Goal: Transaction & Acquisition: Purchase product/service

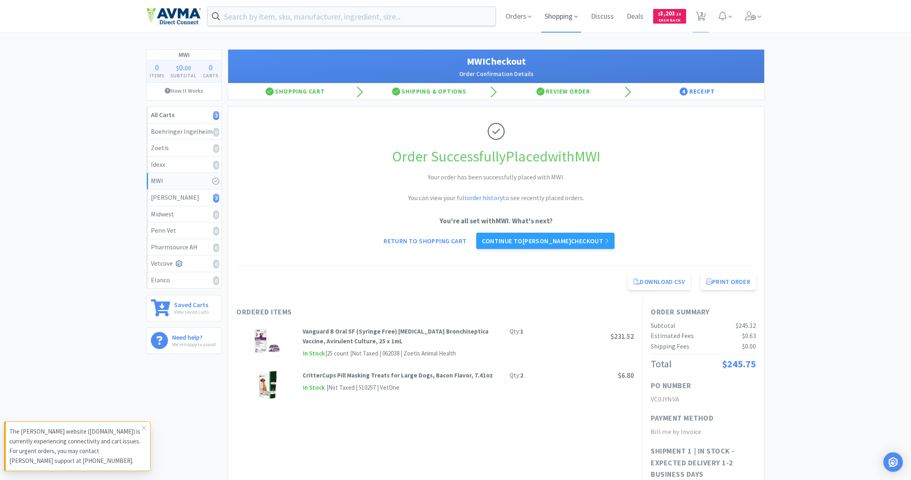
click at [538, 19] on span "Shopping" at bounding box center [561, 16] width 40 height 33
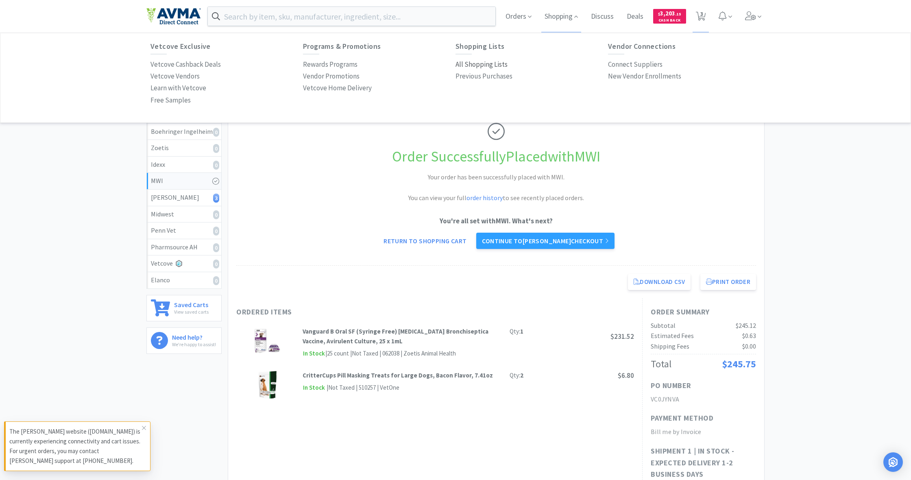
drag, startPoint x: 480, startPoint y: 61, endPoint x: 465, endPoint y: 68, distance: 16.8
click at [481, 61] on p "All Shopping Lists" at bounding box center [482, 64] width 52 height 11
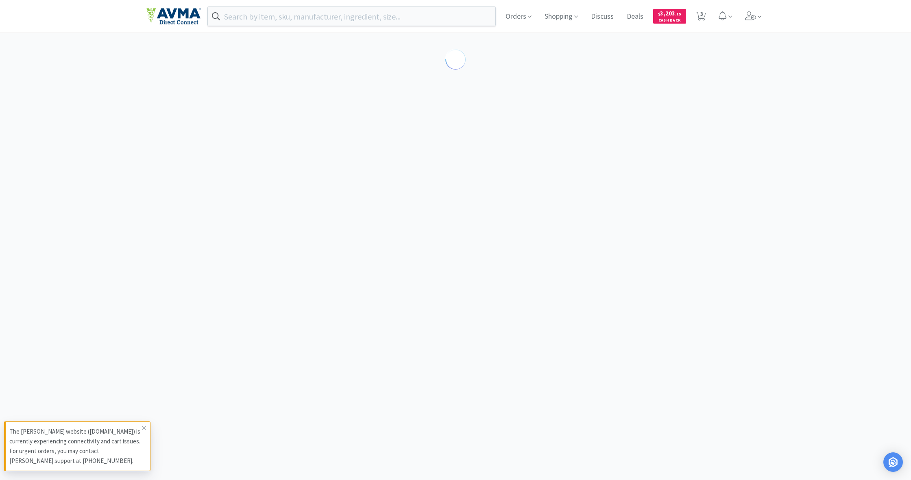
select select "1"
select select "4"
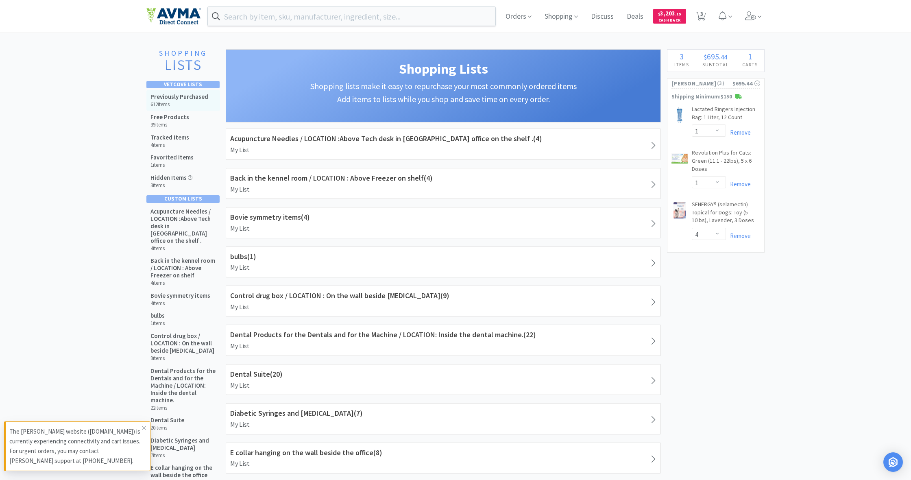
click at [174, 98] on h5 "Previously Purchased" at bounding box center [180, 96] width 58 height 7
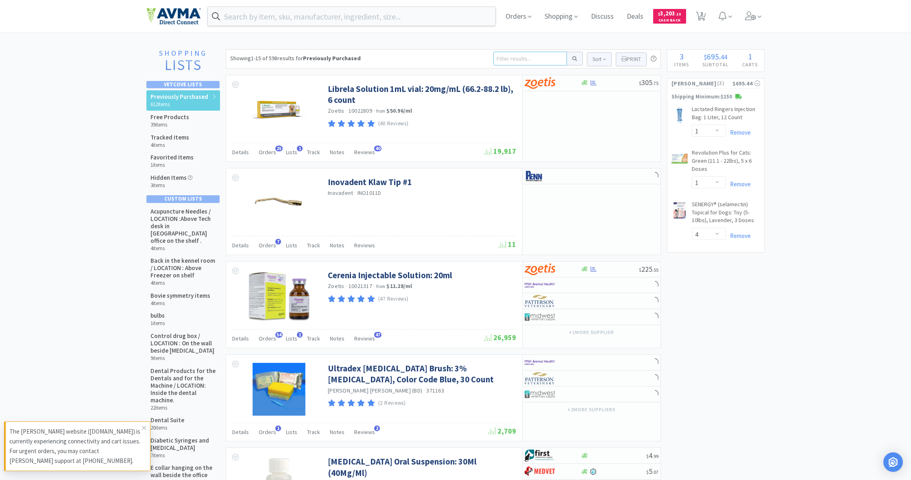
click at [507, 60] on input at bounding box center [530, 59] width 74 height 14
type input "eye flush"
click at [538, 59] on button at bounding box center [575, 59] width 16 height 14
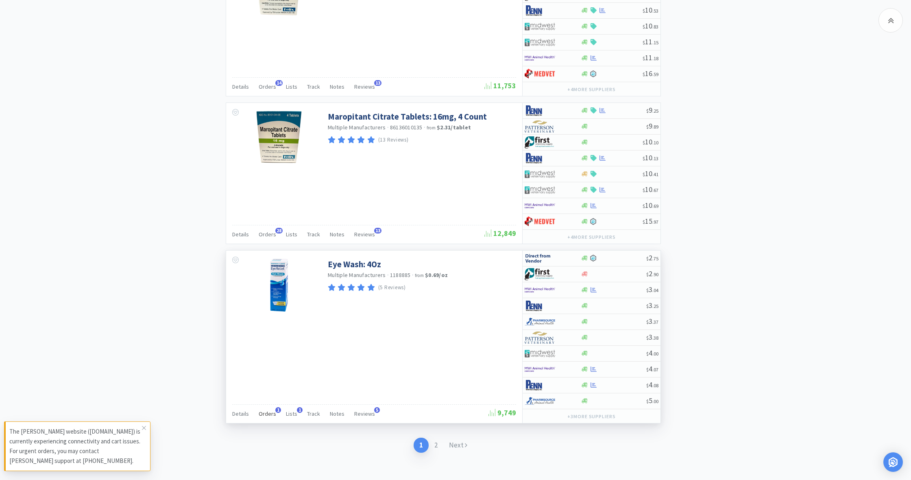
scroll to position [1627, 0]
click at [538, 336] on icon at bounding box center [585, 338] width 6 height 5
select select "1"
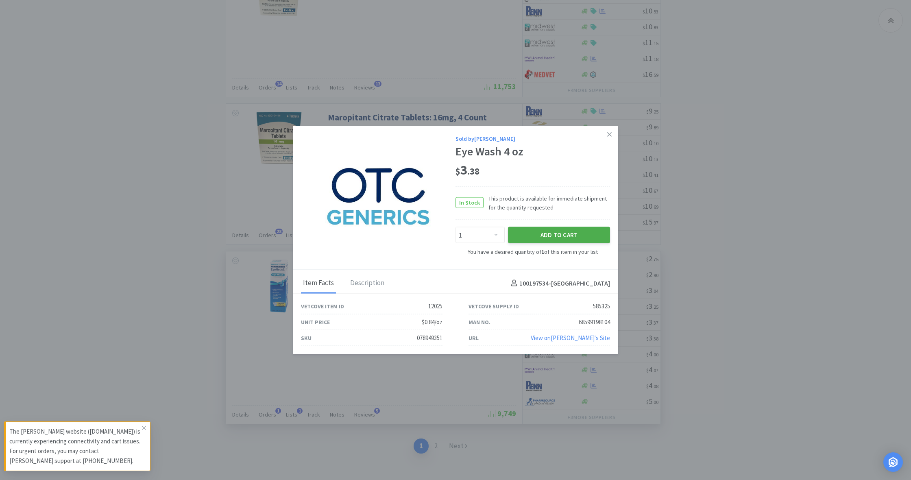
click at [538, 237] on button "Add to Cart" at bounding box center [559, 235] width 102 height 16
select select "1"
select select "4"
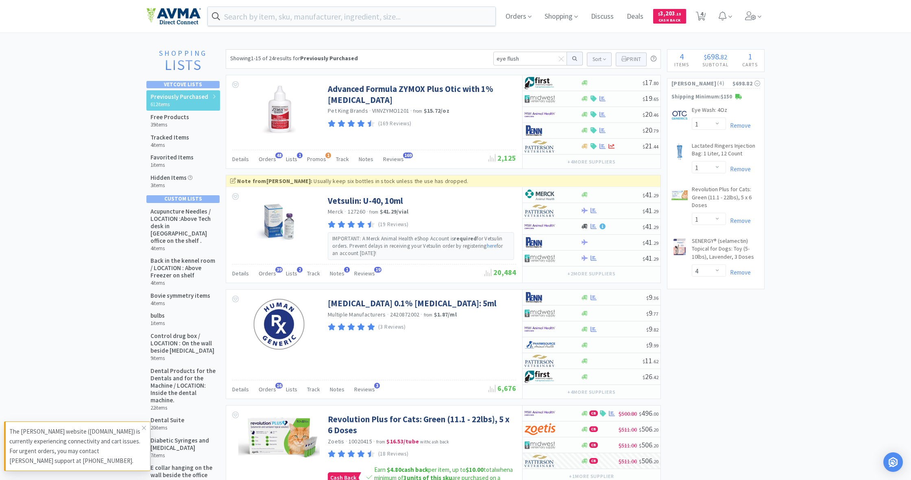
scroll to position [0, 0]
drag, startPoint x: 521, startPoint y: 57, endPoint x: 488, endPoint y: 56, distance: 33.0
click at [488, 56] on div "Showing 1-15 of 24 results for Previously Purchased eye flush Sort Print Previo…" at bounding box center [443, 59] width 435 height 20
click at [271, 17] on input "text" at bounding box center [352, 16] width 288 height 19
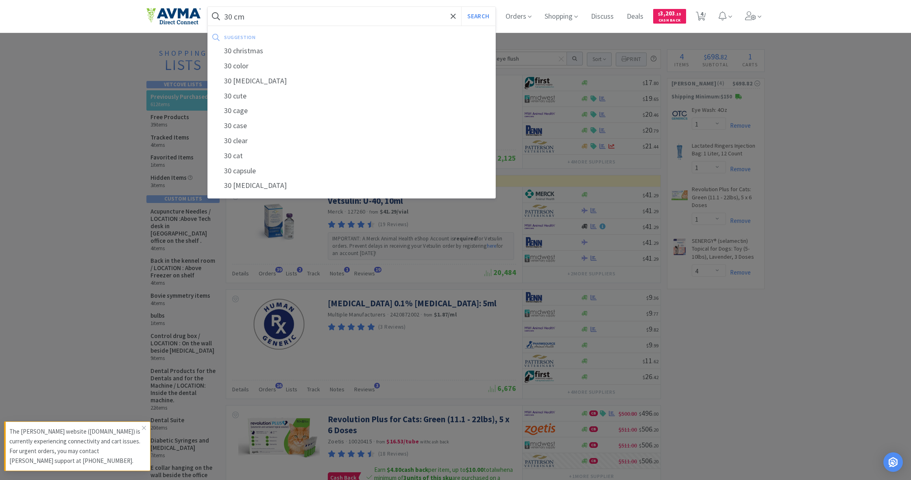
type input "30 cm"
click at [477, 16] on button "Search" at bounding box center [478, 16] width 34 height 19
select select "1"
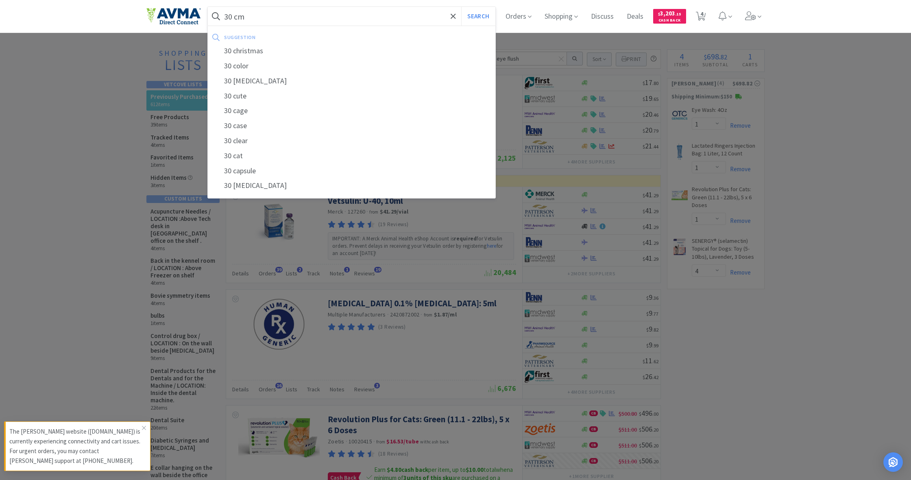
select select "4"
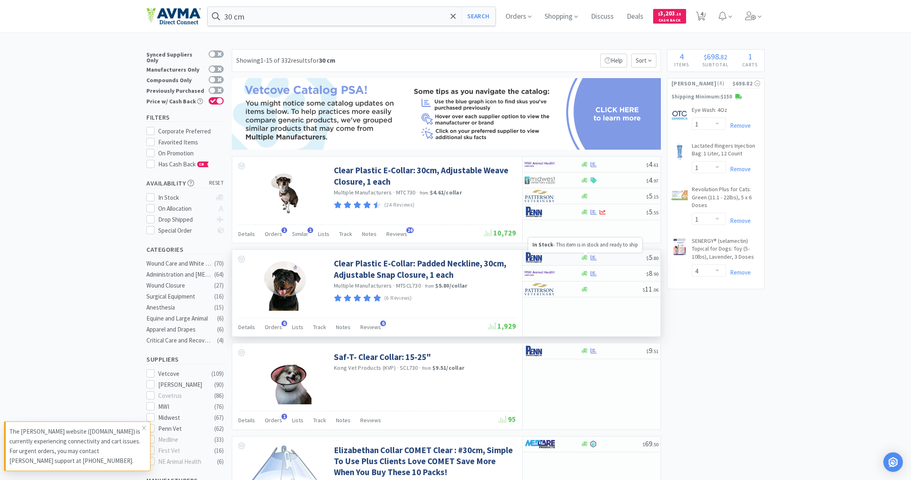
click at [538, 257] on icon at bounding box center [585, 258] width 6 height 6
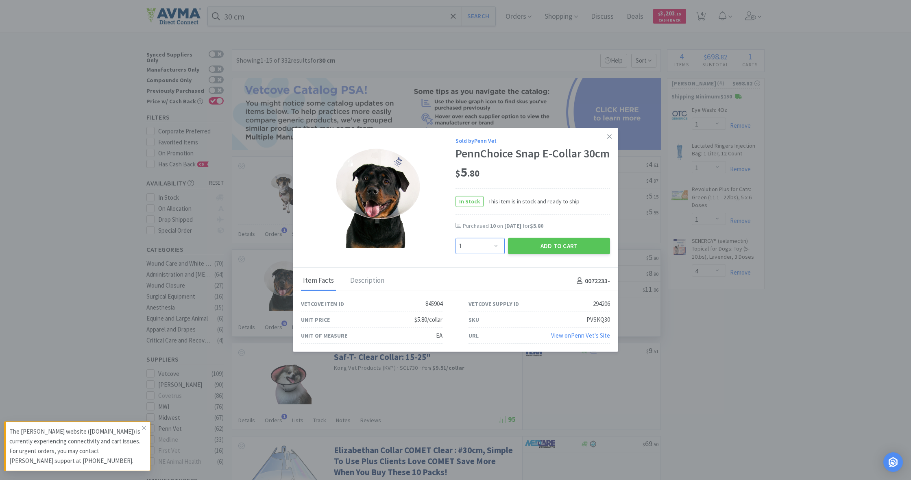
select select "6"
click at [538, 253] on button "Add to Cart" at bounding box center [559, 246] width 102 height 16
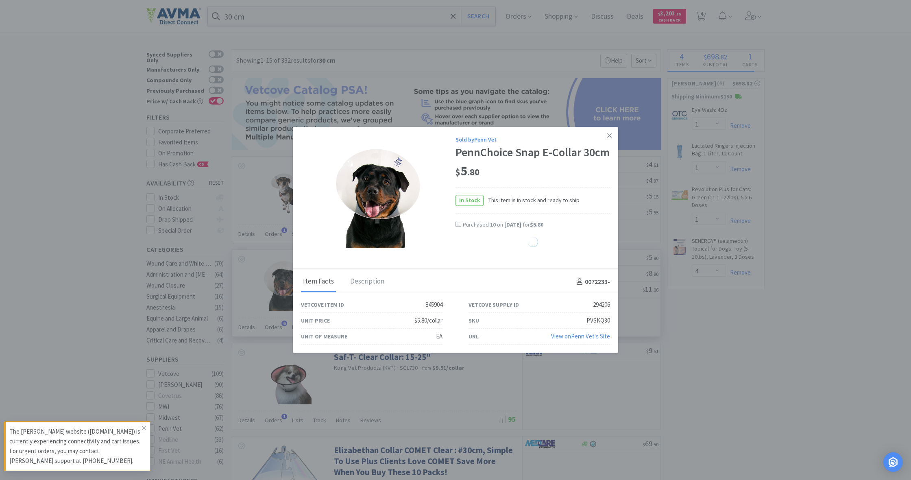
select select "6"
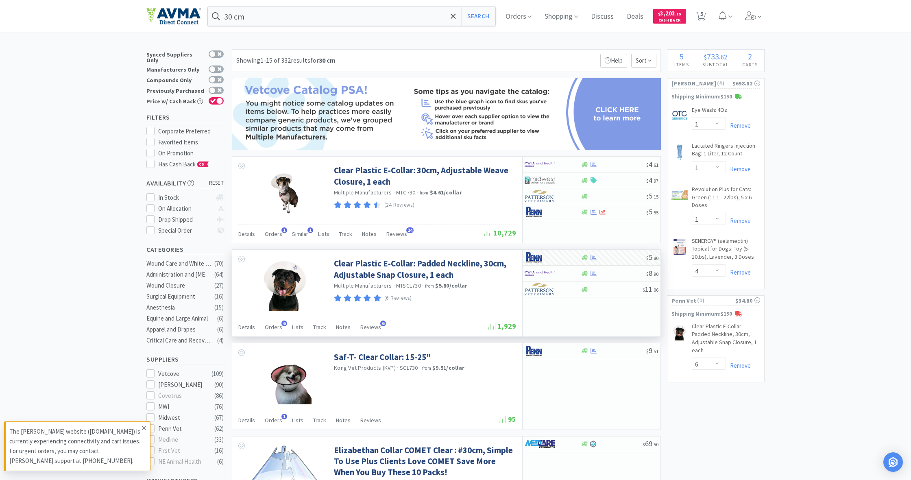
click at [145, 349] on icon at bounding box center [144, 428] width 5 height 7
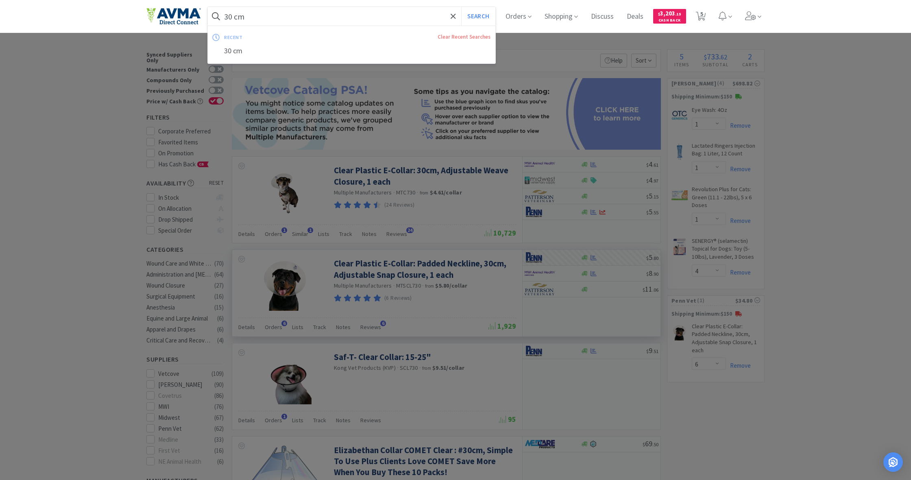
drag, startPoint x: 246, startPoint y: 17, endPoint x: 207, endPoint y: 15, distance: 39.5
click at [207, 15] on div "30 cm Search recent Clear Recent Searches 30 cm Orders Shopping Discuss Discuss…" at bounding box center [455, 16] width 618 height 33
click at [538, 123] on div at bounding box center [455, 240] width 911 height 480
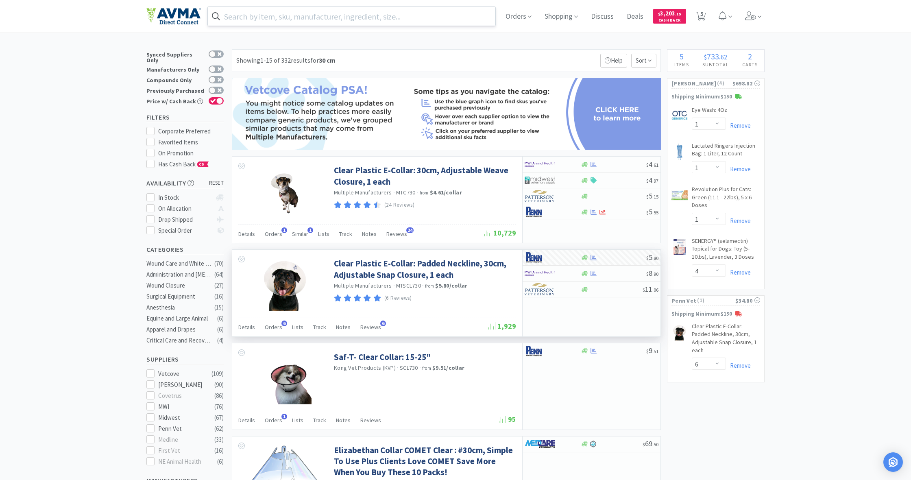
click at [245, 20] on input "text" at bounding box center [352, 16] width 288 height 19
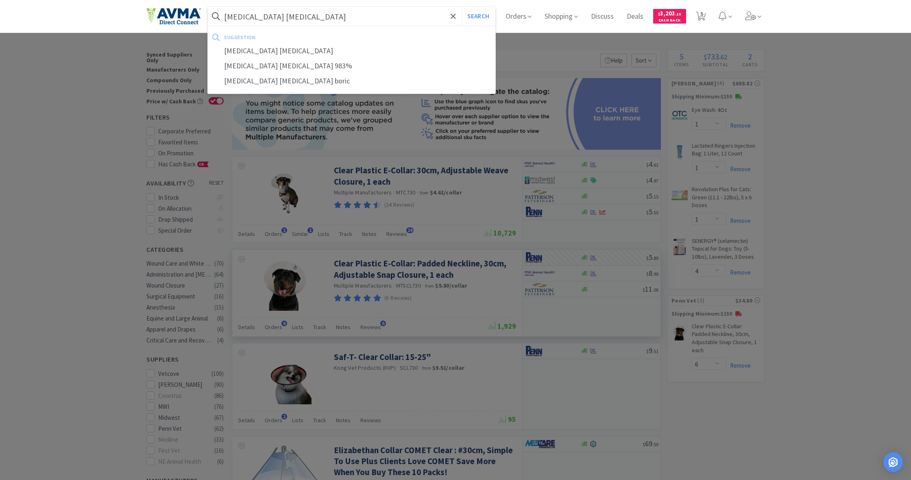
type input "[MEDICAL_DATA] [MEDICAL_DATA]"
click at [477, 16] on button "Search" at bounding box center [478, 16] width 34 height 19
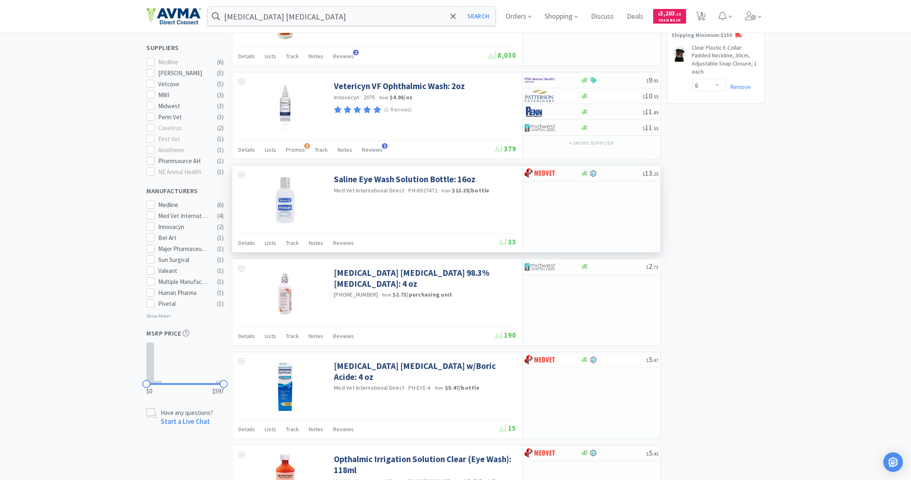
scroll to position [279, 0]
click at [538, 266] on icon at bounding box center [585, 266] width 6 height 5
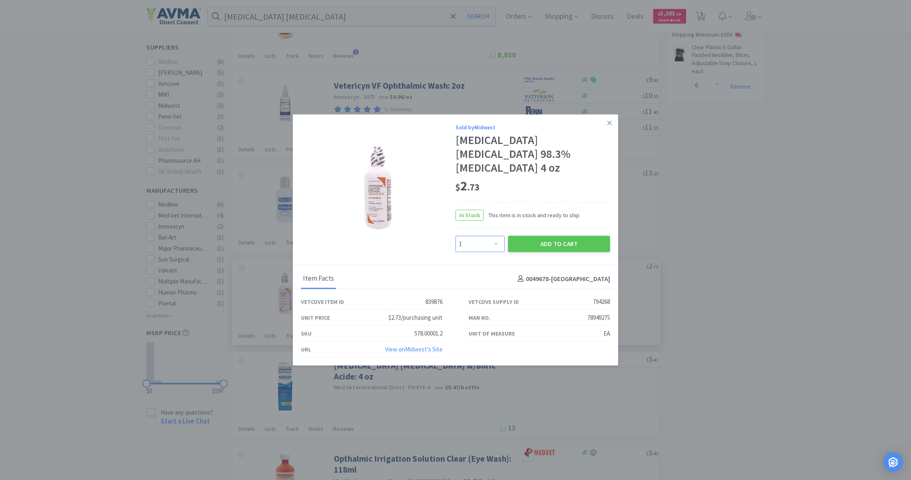
select select "6"
click at [538, 236] on button "Add to Cart" at bounding box center [559, 244] width 102 height 16
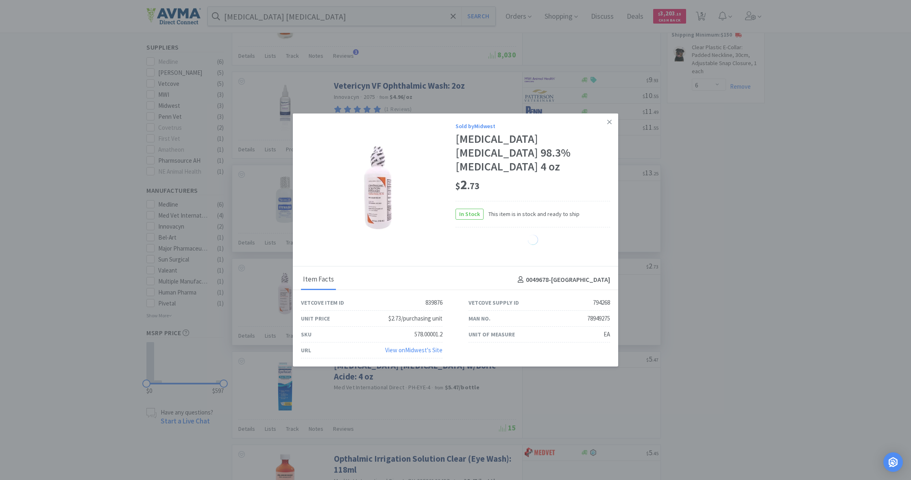
select select "6"
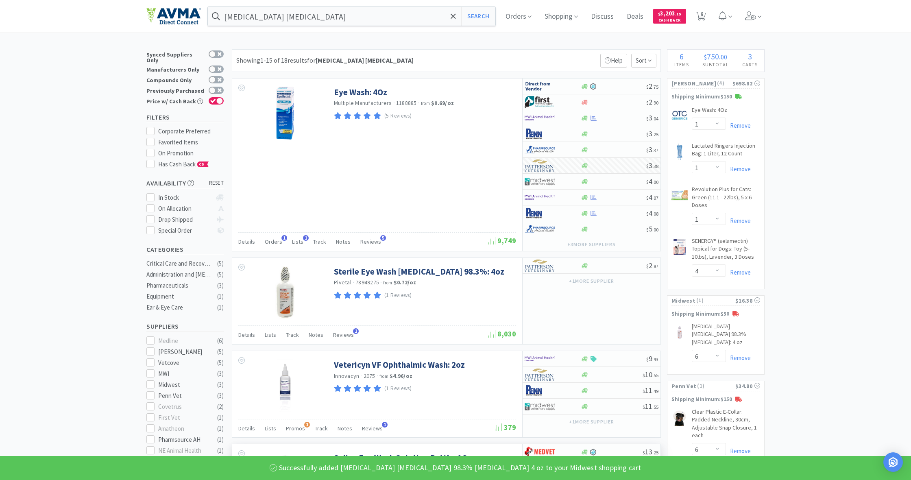
scroll to position [0, 0]
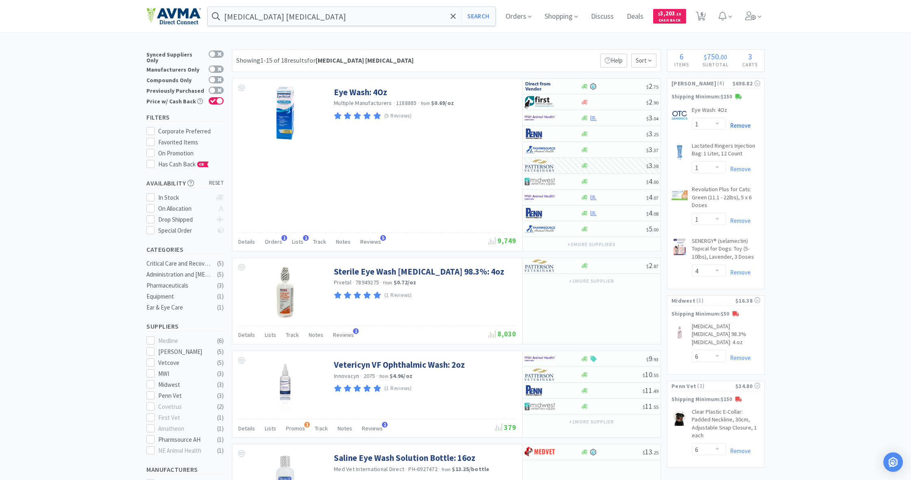
click at [538, 127] on link "Remove" at bounding box center [738, 126] width 25 height 8
select select "4"
select select "1"
